Goal: Task Accomplishment & Management: Manage account settings

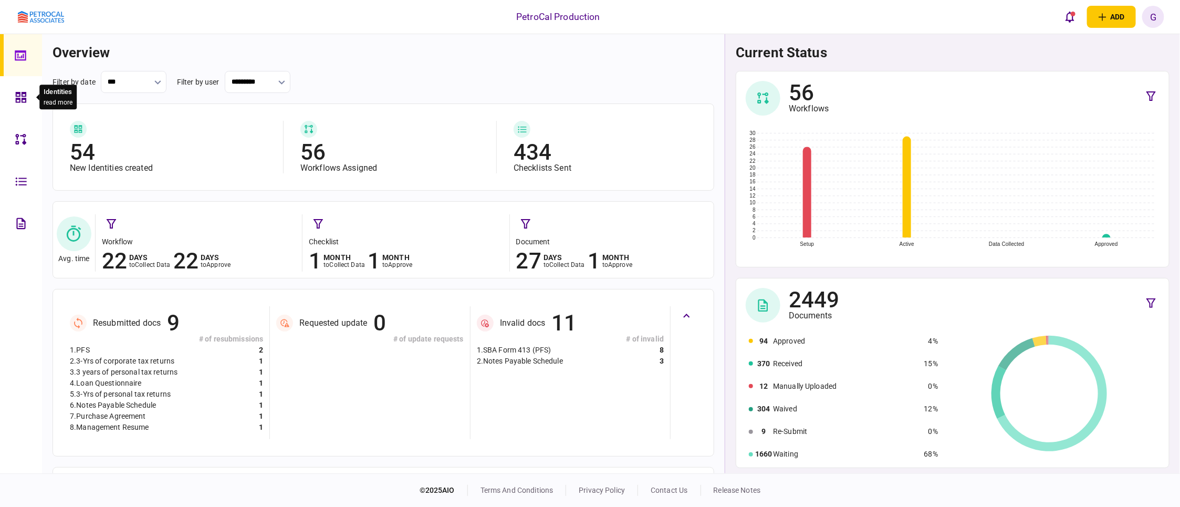
click at [27, 100] on div at bounding box center [23, 97] width 17 height 42
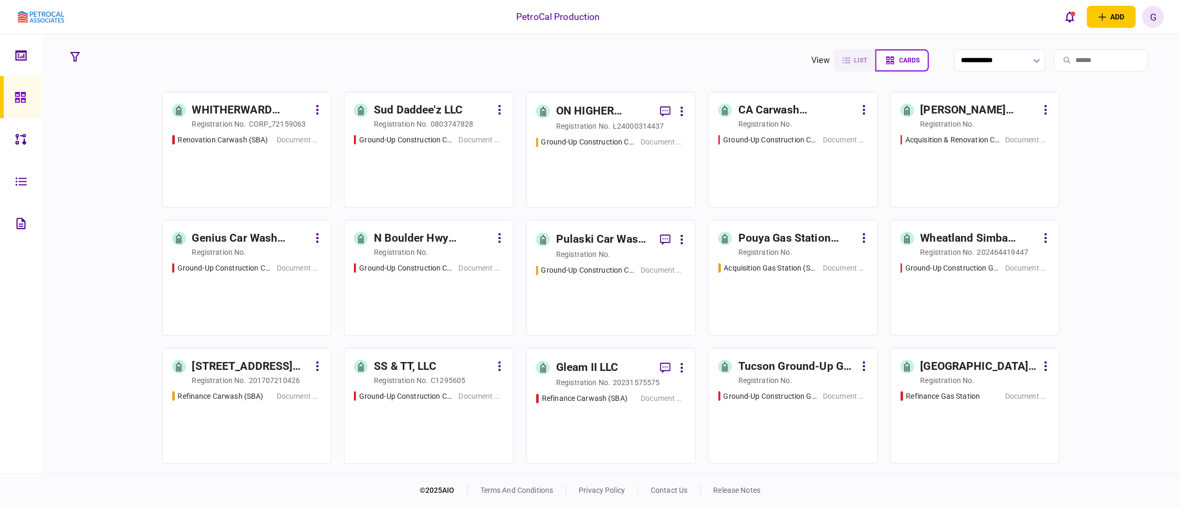
click at [579, 108] on div "ON HIGHER GROUND, LLC" at bounding box center [604, 111] width 96 height 17
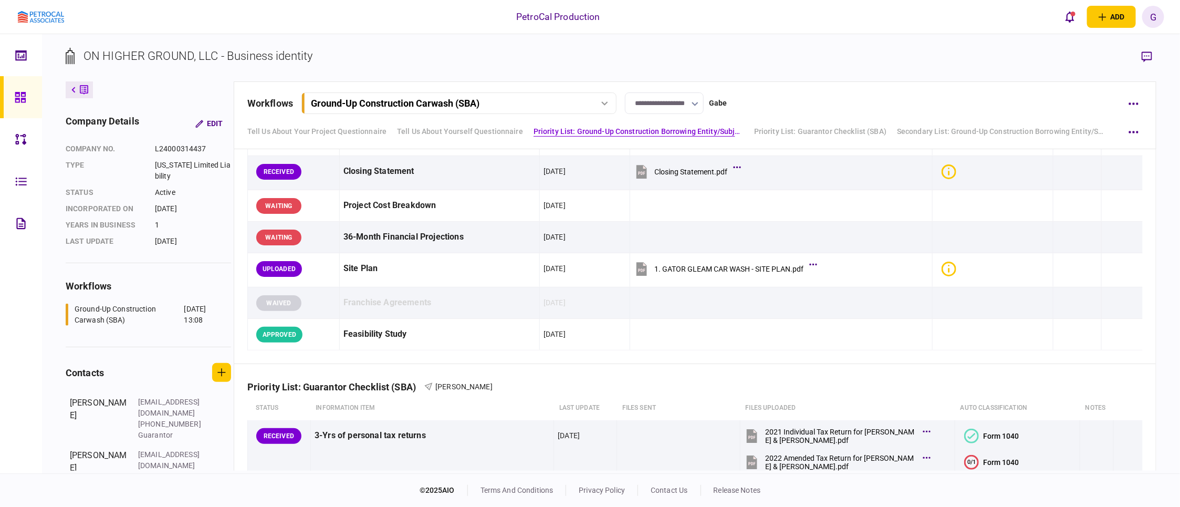
scroll to position [525, 0]
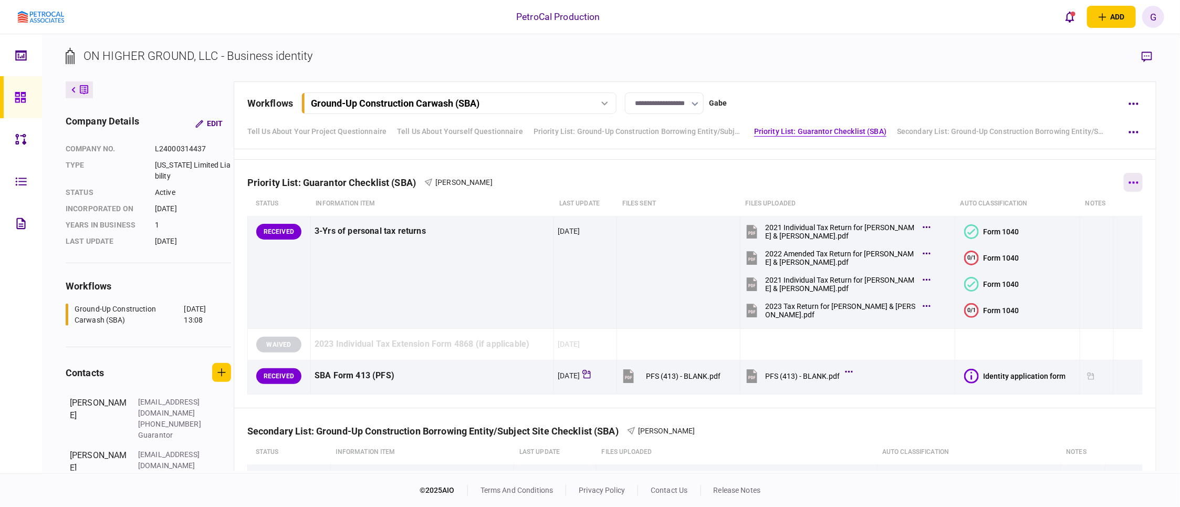
click at [1131, 189] on button "button" at bounding box center [1133, 182] width 19 height 19
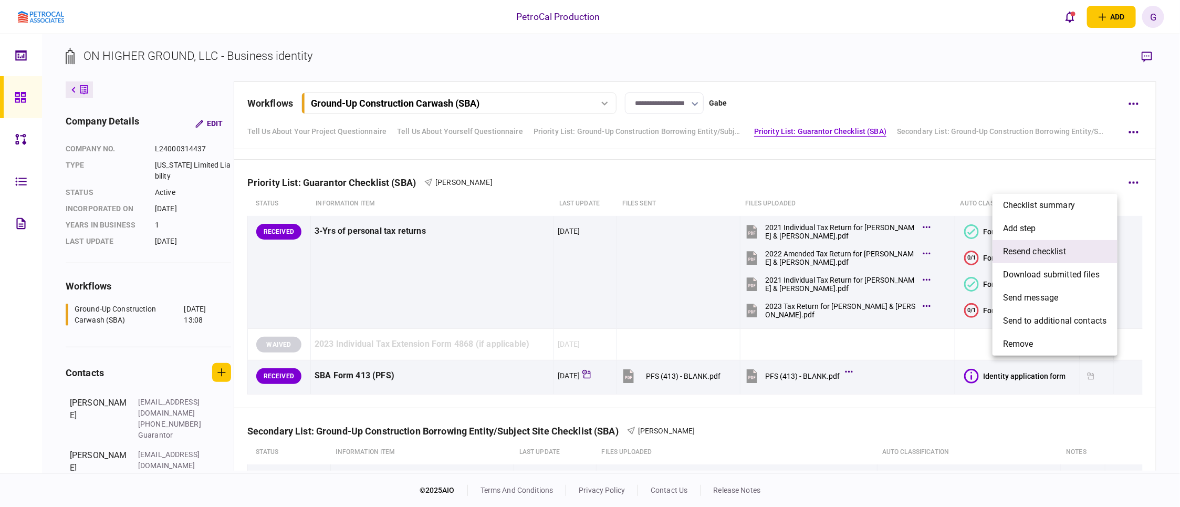
click at [1043, 245] on span "resend checklist" at bounding box center [1034, 251] width 63 height 13
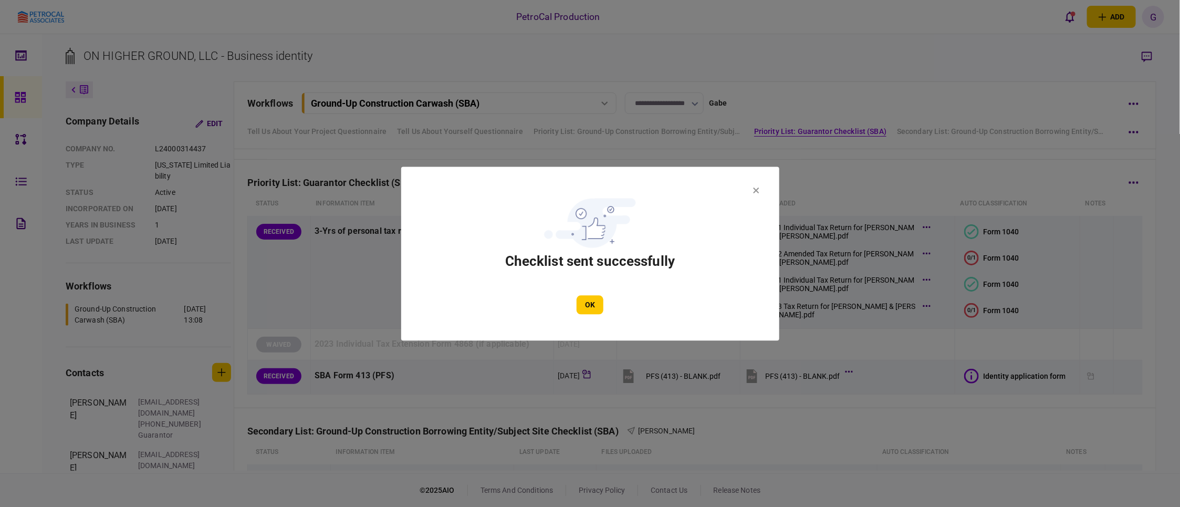
drag, startPoint x: 588, startPoint y: 297, endPoint x: 355, endPoint y: 163, distance: 269.1
click at [587, 297] on button "OK" at bounding box center [590, 304] width 27 height 19
